Goal: Task Accomplishment & Management: Manage account settings

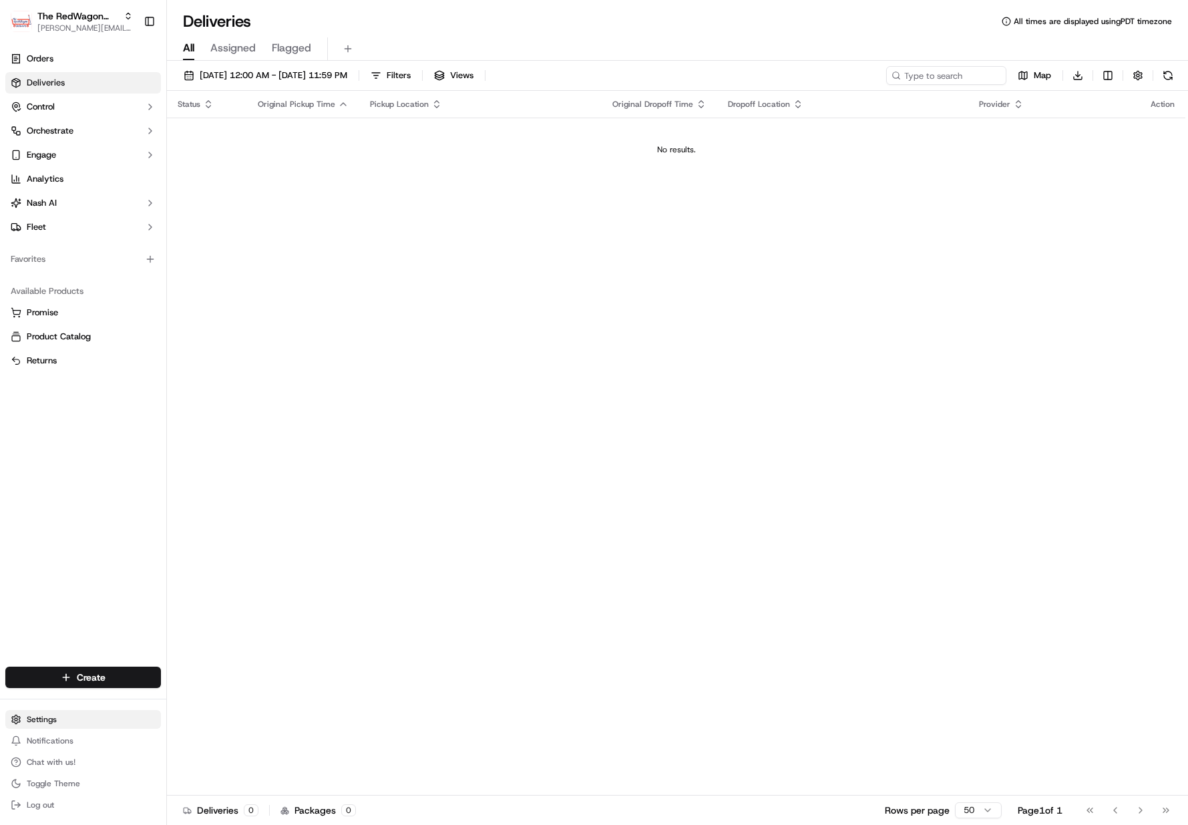
click at [38, 725] on html "The RedWagon Delivers [EMAIL_ADDRESS][DOMAIN_NAME] Toggle Sidebar Orders Delive…" at bounding box center [594, 412] width 1188 height 825
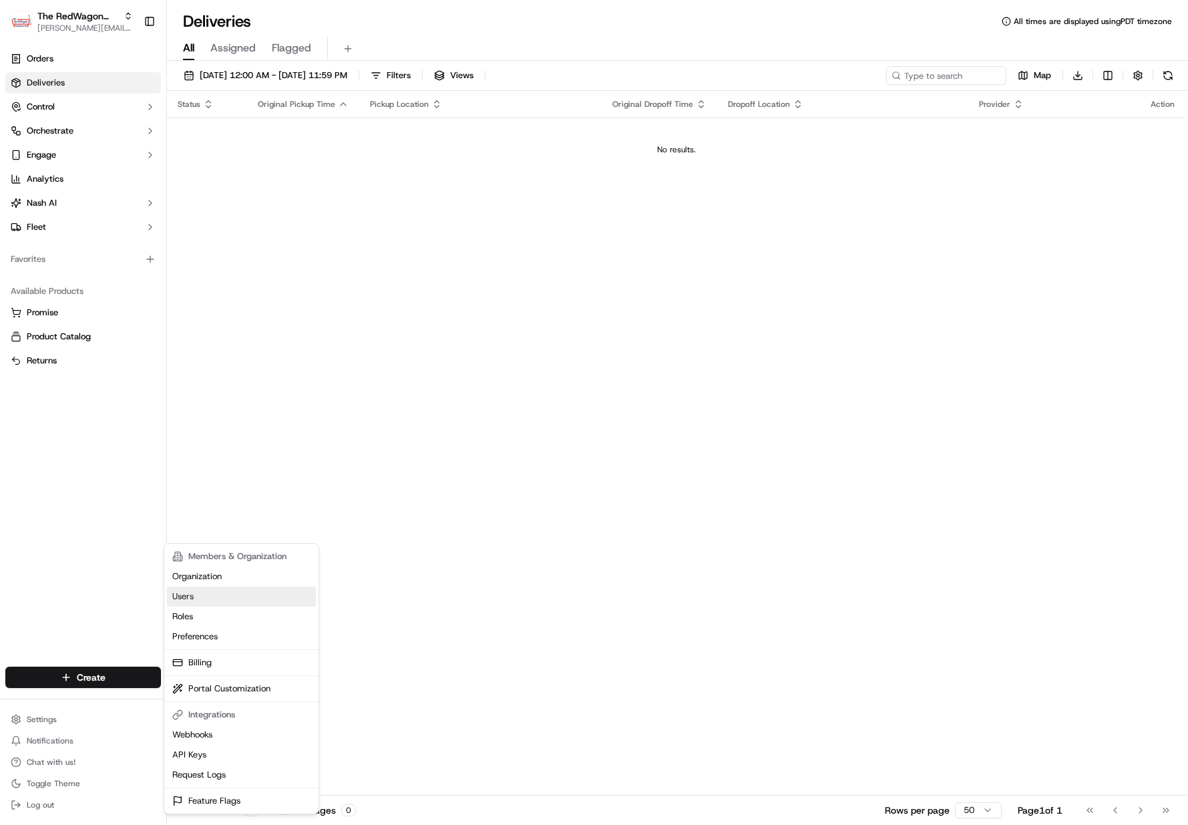
click at [187, 594] on link "Users" at bounding box center [241, 596] width 149 height 20
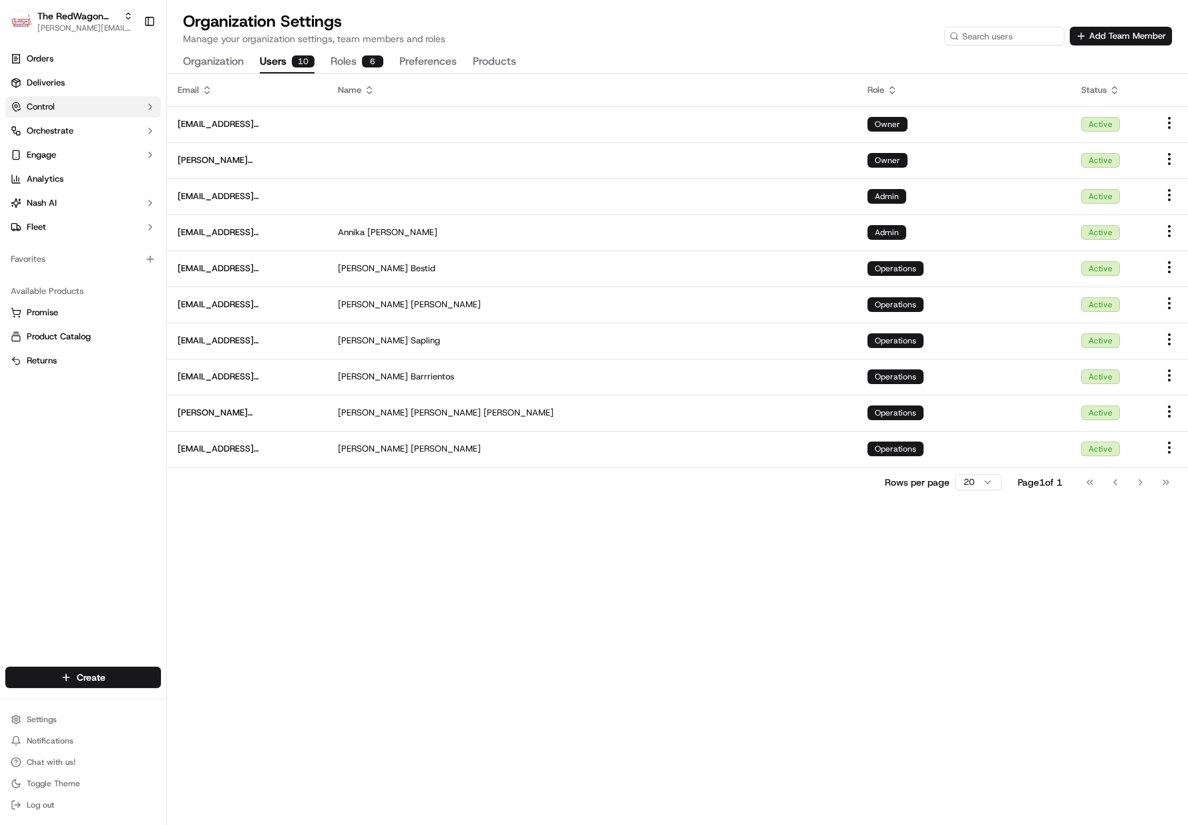
click at [45, 101] on span "Control" at bounding box center [41, 107] width 28 height 12
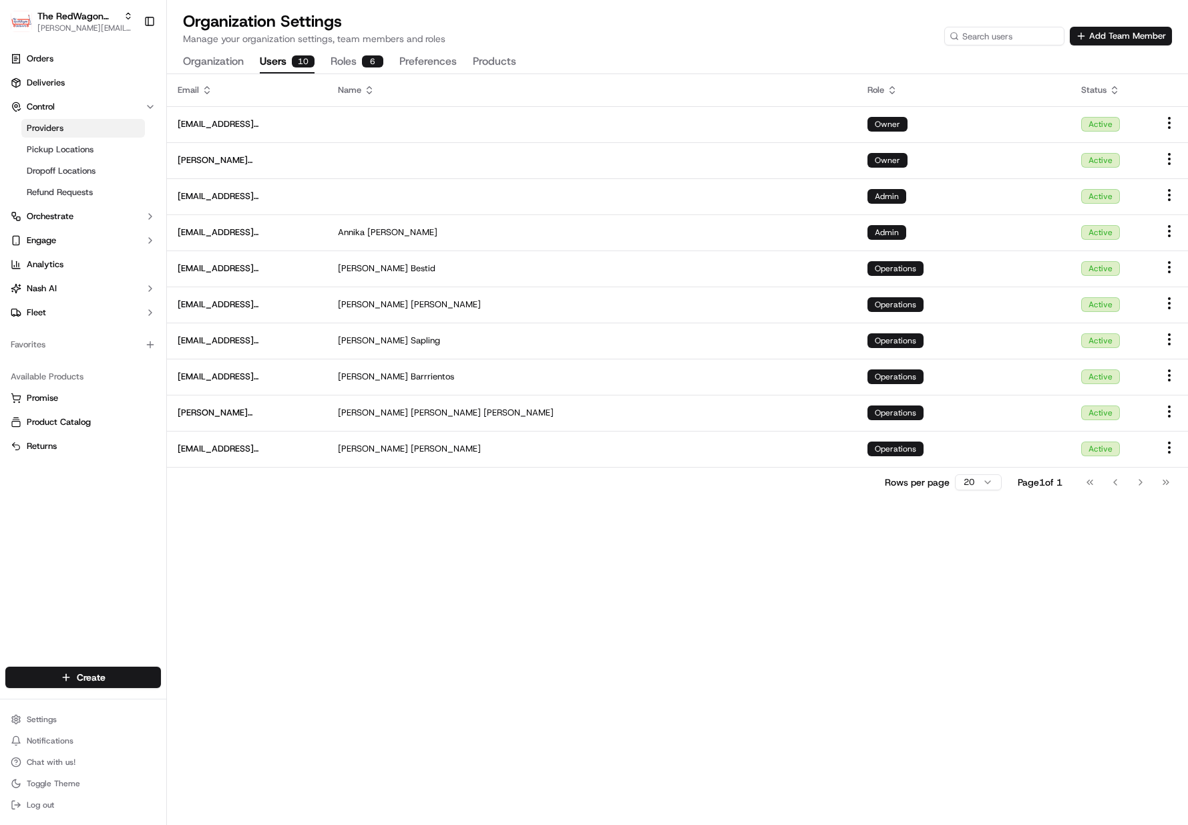
click at [47, 119] on link "Providers" at bounding box center [83, 128] width 124 height 19
